Goal: Find specific page/section: Find specific page/section

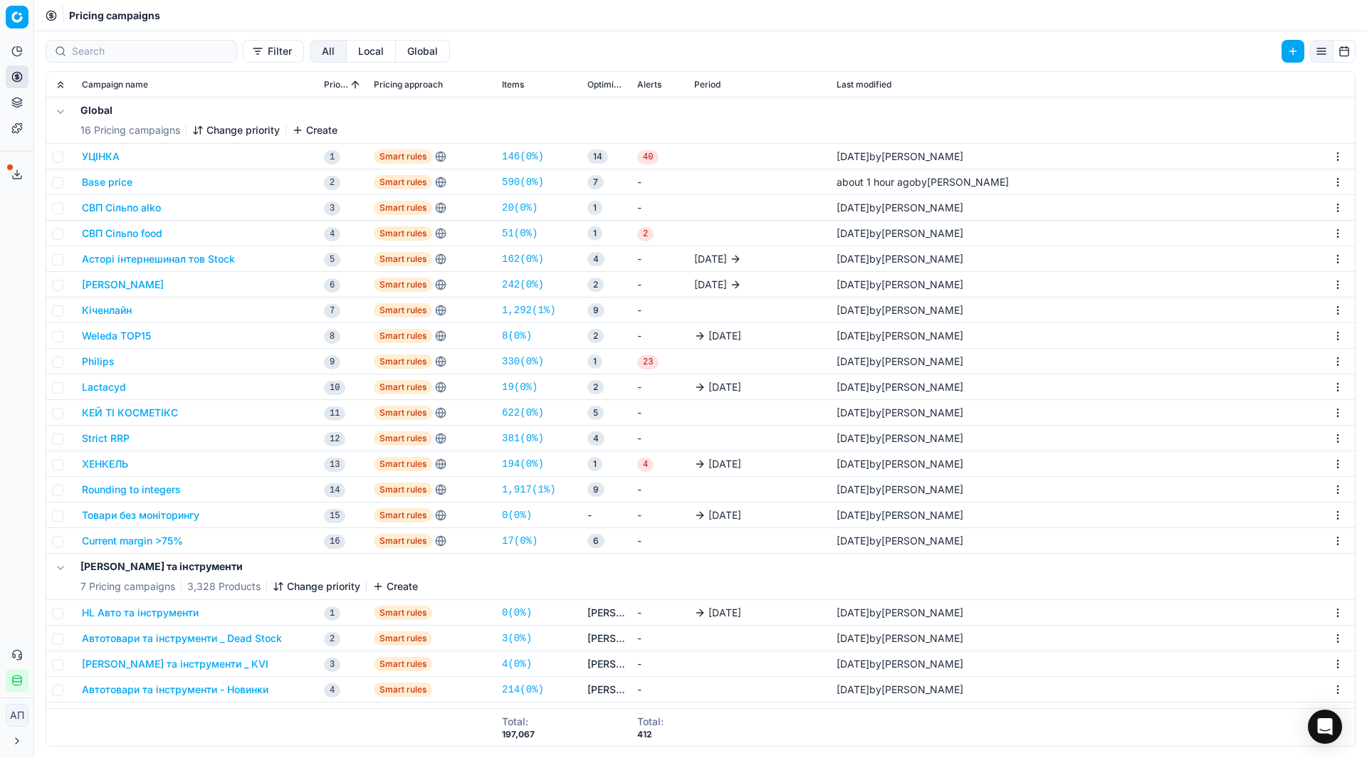
click at [510, 536] on link "17 ( 0% )" at bounding box center [520, 541] width 36 height 14
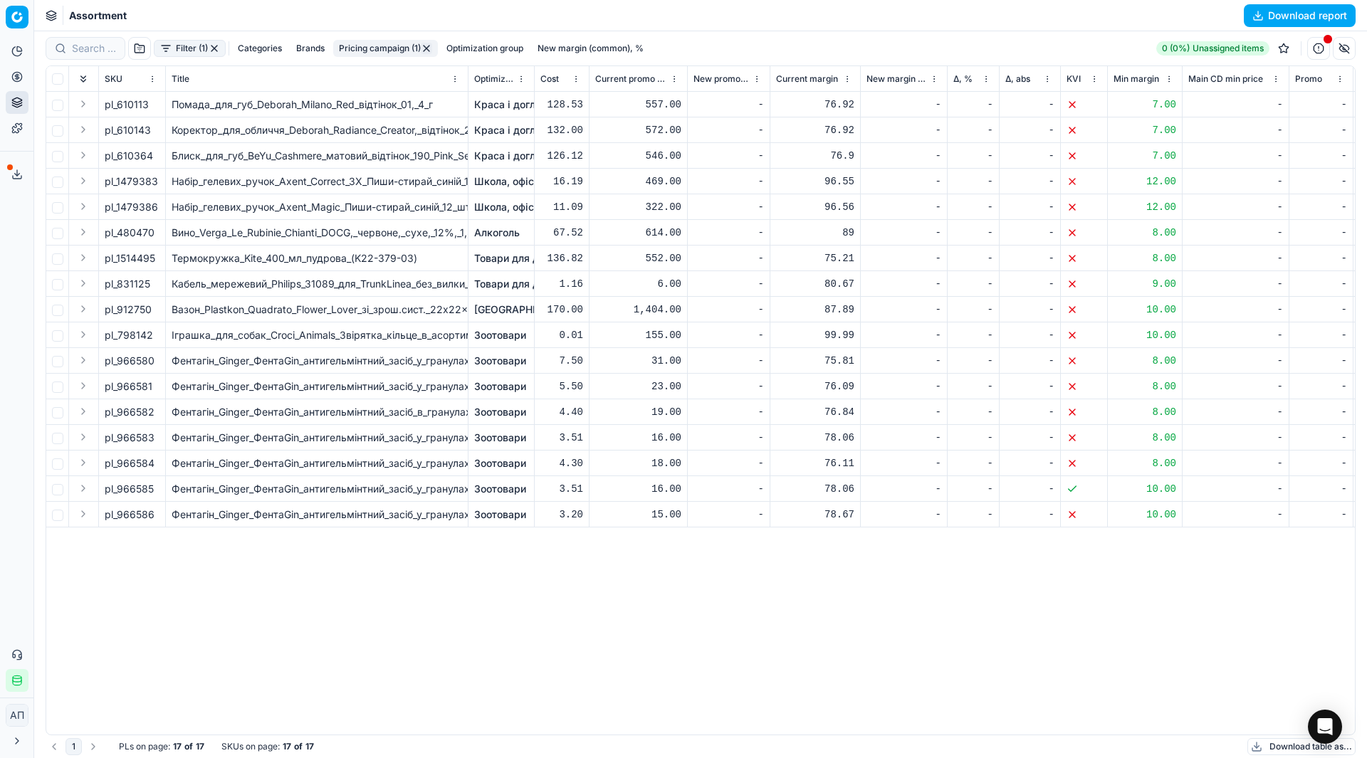
click at [117, 180] on span "pl_1479383" at bounding box center [131, 181] width 53 height 14
drag, startPoint x: 117, startPoint y: 180, endPoint x: 158, endPoint y: 184, distance: 41.4
click at [158, 184] on div "pl_1479383" at bounding box center [132, 181] width 55 height 14
copy div "1479383"
click at [195, 608] on div "pl_610113 Помада_для_губ_Deborah_Milano_Red_відтінок_01,_4_г Краса і догляд 128…" at bounding box center [700, 413] width 1308 height 643
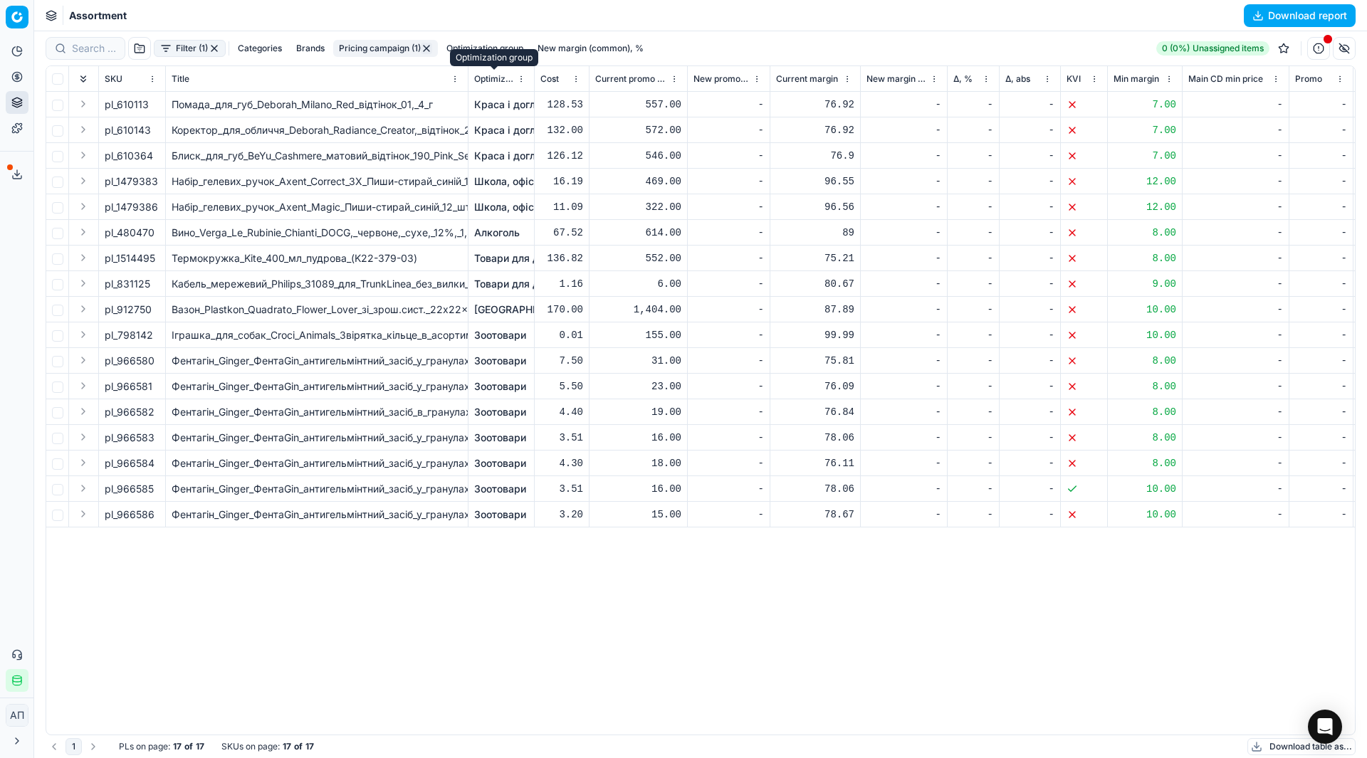
click at [488, 77] on span "Optimization group" at bounding box center [494, 78] width 40 height 11
click at [488, 77] on span "Optimization group" at bounding box center [487, 78] width 26 height 11
click at [488, 77] on span "Optimization group" at bounding box center [494, 78] width 40 height 11
click at [240, 577] on div "pl_610113 Помада_для_губ_Deborah_Milano_Red_відтінок_01,_4_г Краса і догляд 128…" at bounding box center [700, 413] width 1308 height 643
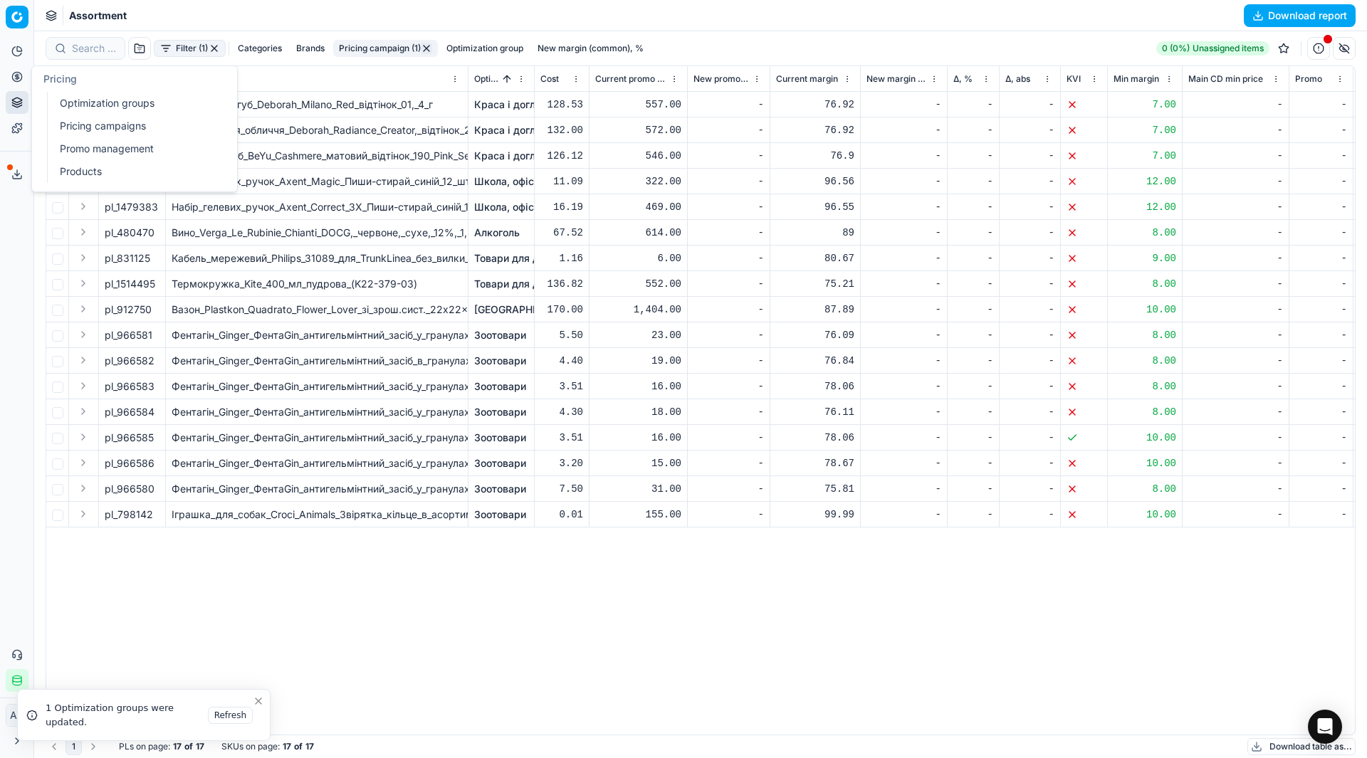
click at [74, 98] on link "Optimization groups" at bounding box center [137, 103] width 166 height 20
